Goal: Book appointment/travel/reservation

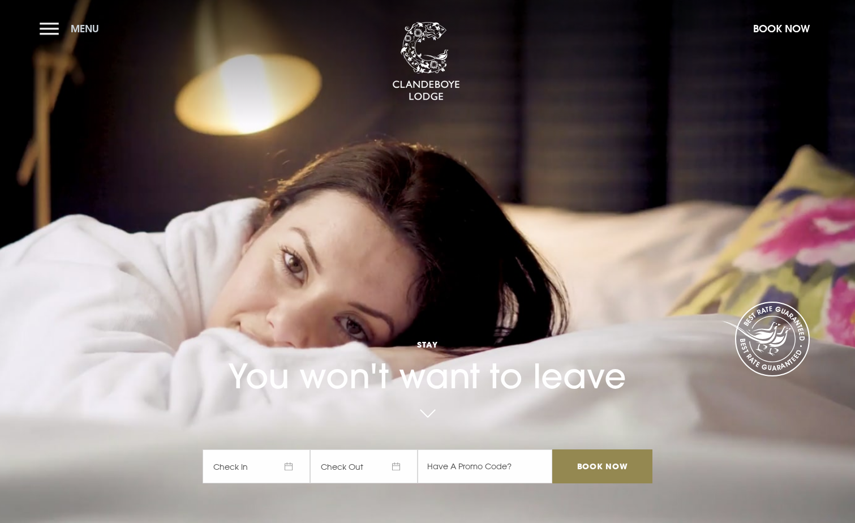
click at [44, 28] on button "Menu" at bounding box center [72, 28] width 65 height 24
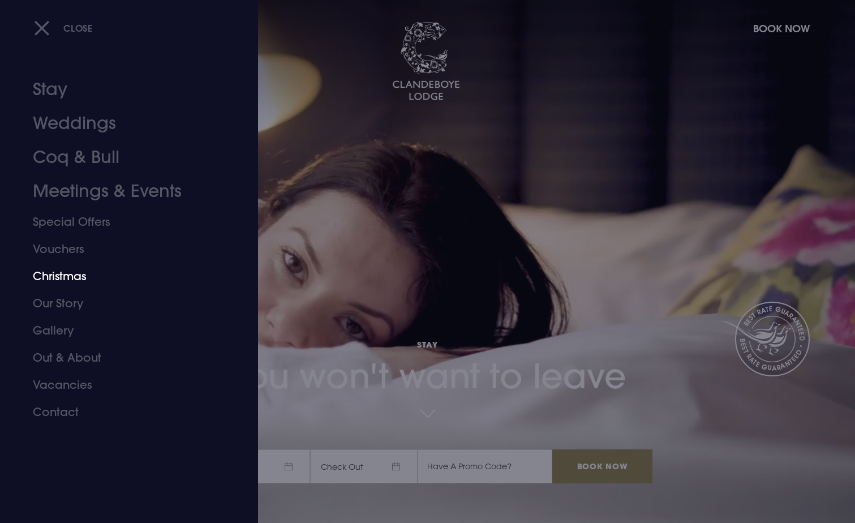
click at [55, 279] on link "Christmas" at bounding box center [122, 276] width 179 height 27
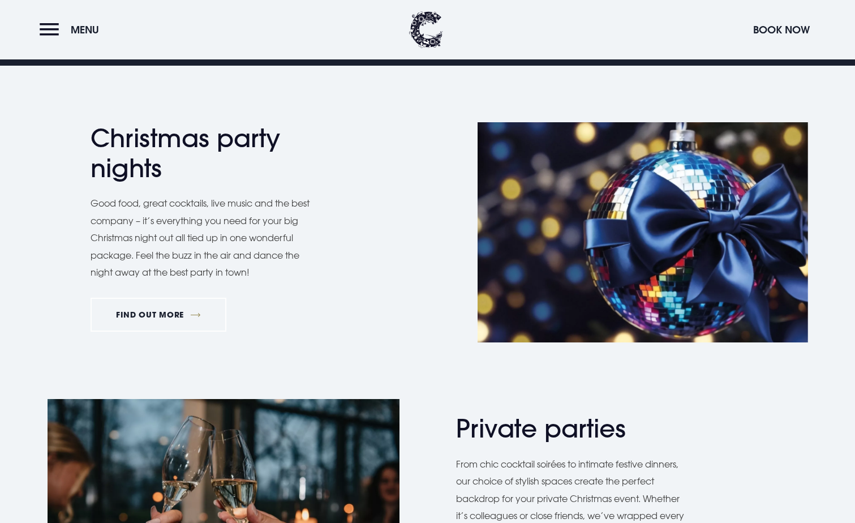
scroll to position [509, 0]
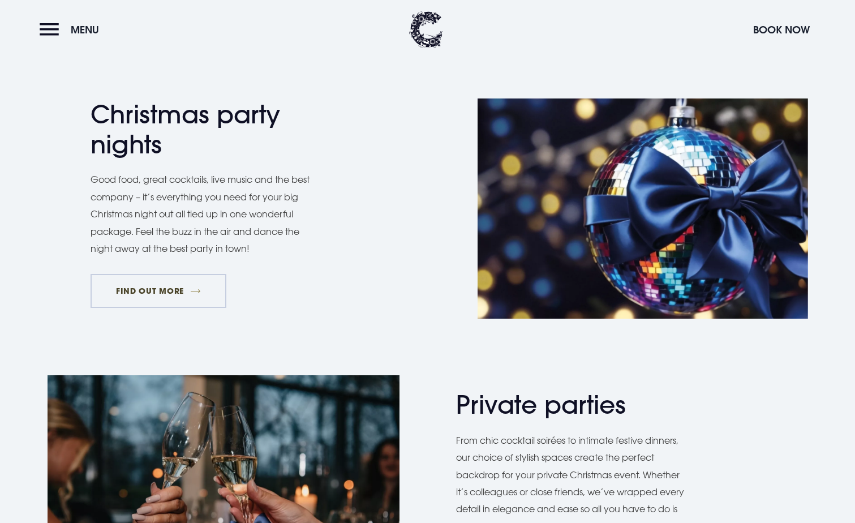
click at [174, 287] on link "FIND OUT MORE" at bounding box center [159, 291] width 136 height 34
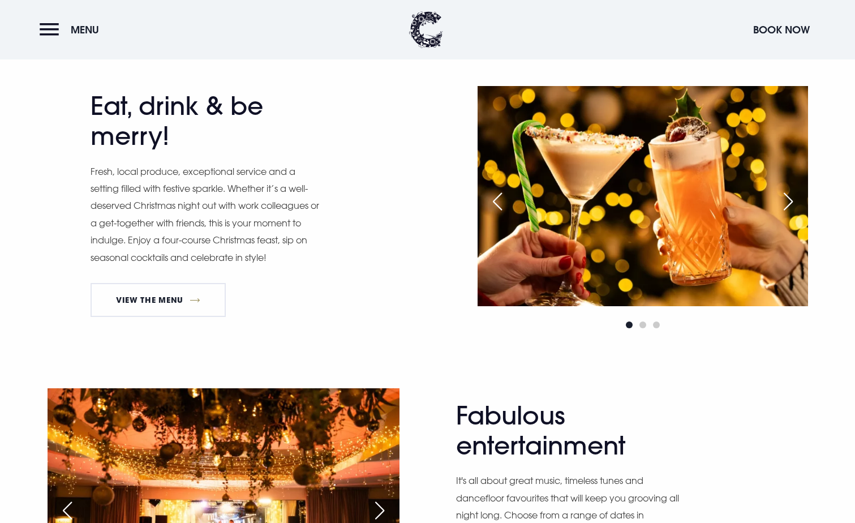
scroll to position [509, 0]
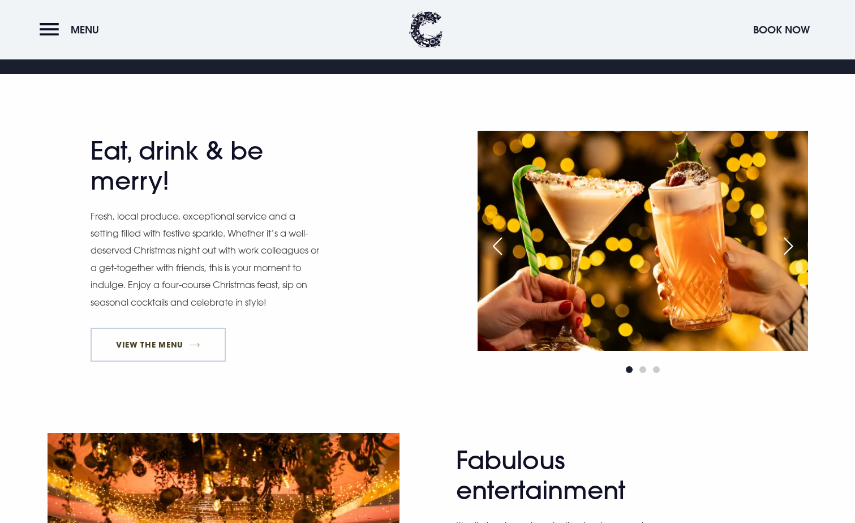
click at [112, 344] on link "View The Menu" at bounding box center [159, 345] width 136 height 34
